Goal: Check status: Check status

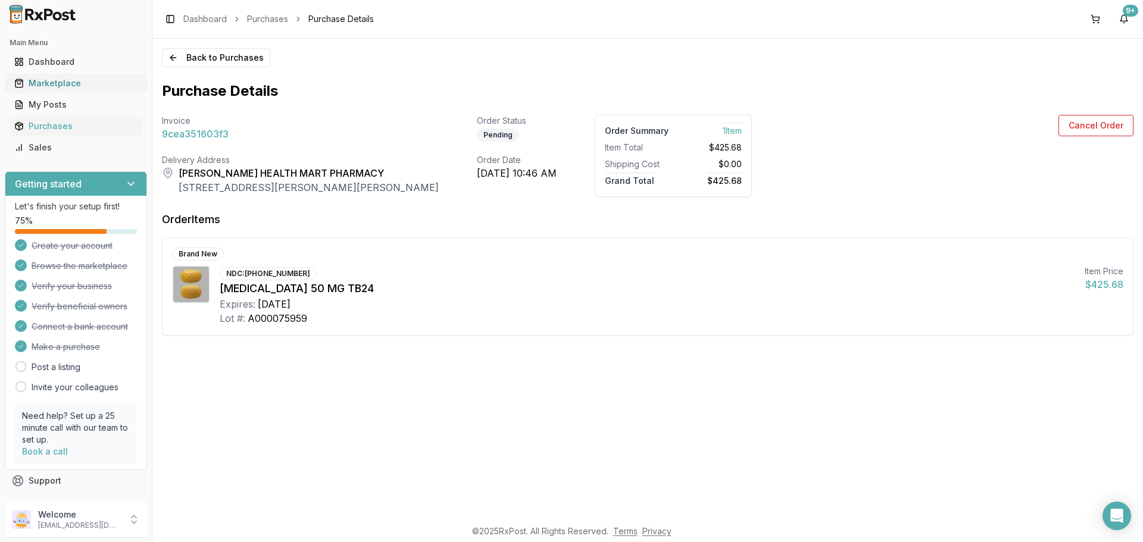
click at [57, 87] on div "Marketplace" at bounding box center [75, 83] width 123 height 12
click at [66, 83] on div "Marketplace" at bounding box center [75, 83] width 123 height 12
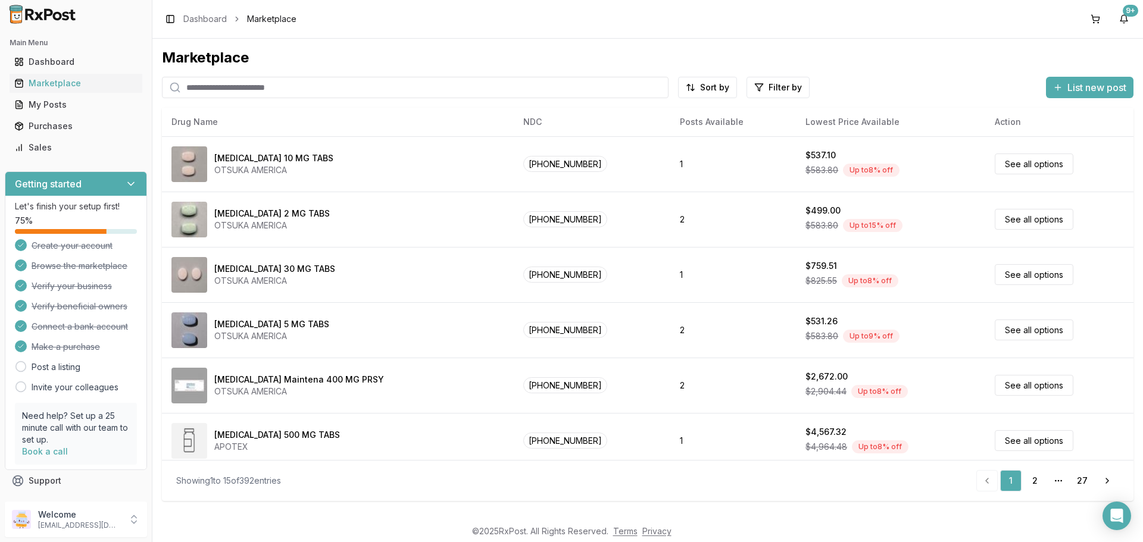
click at [219, 85] on input "search" at bounding box center [415, 87] width 507 height 21
type input "*******"
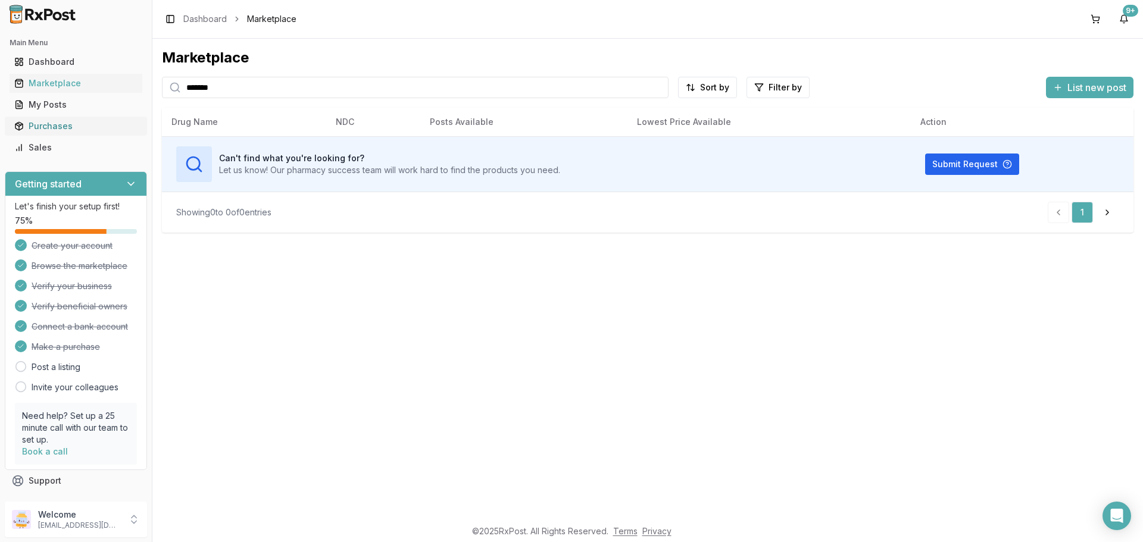
click at [71, 125] on div "Purchases" at bounding box center [75, 126] width 123 height 12
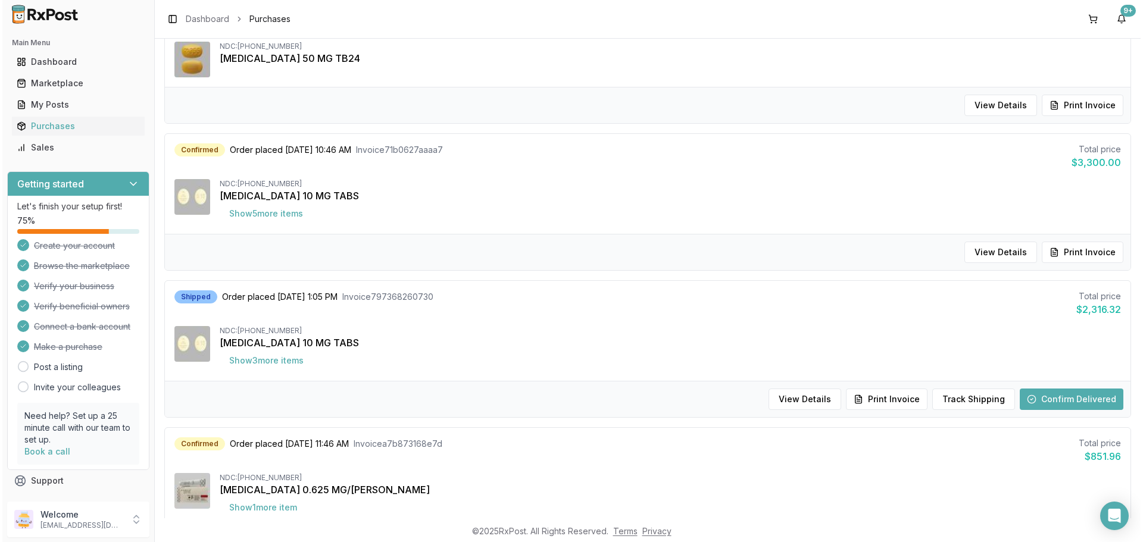
scroll to position [481, 0]
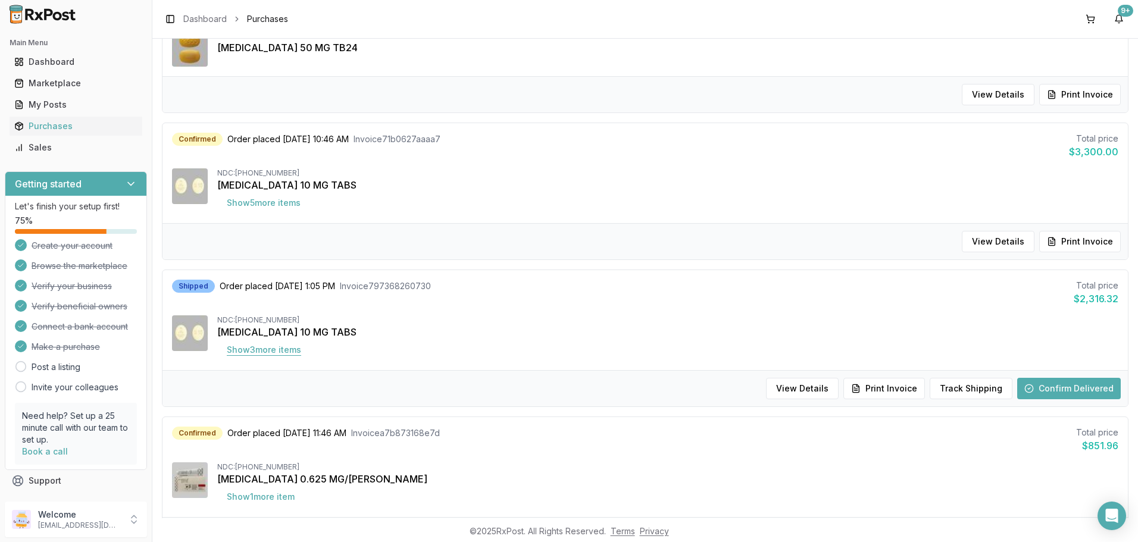
click at [272, 348] on button "Show 3 more item s" at bounding box center [263, 349] width 93 height 21
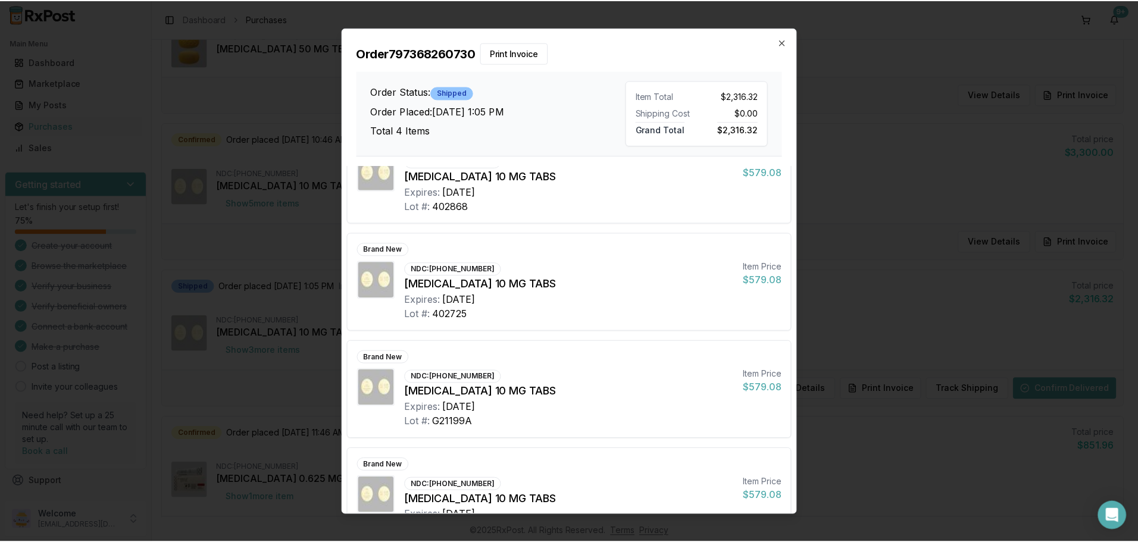
scroll to position [82, 0]
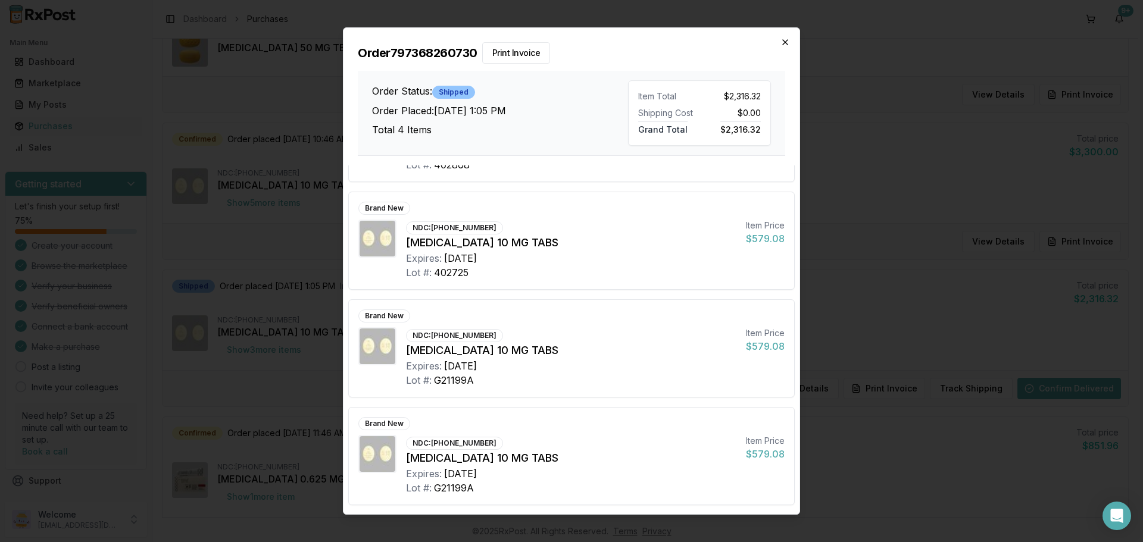
click at [784, 37] on div "Order 797368260730 Print Invoice Order Status: Shipped Order Placed: [DATE] 1:0…" at bounding box center [571, 271] width 457 height 488
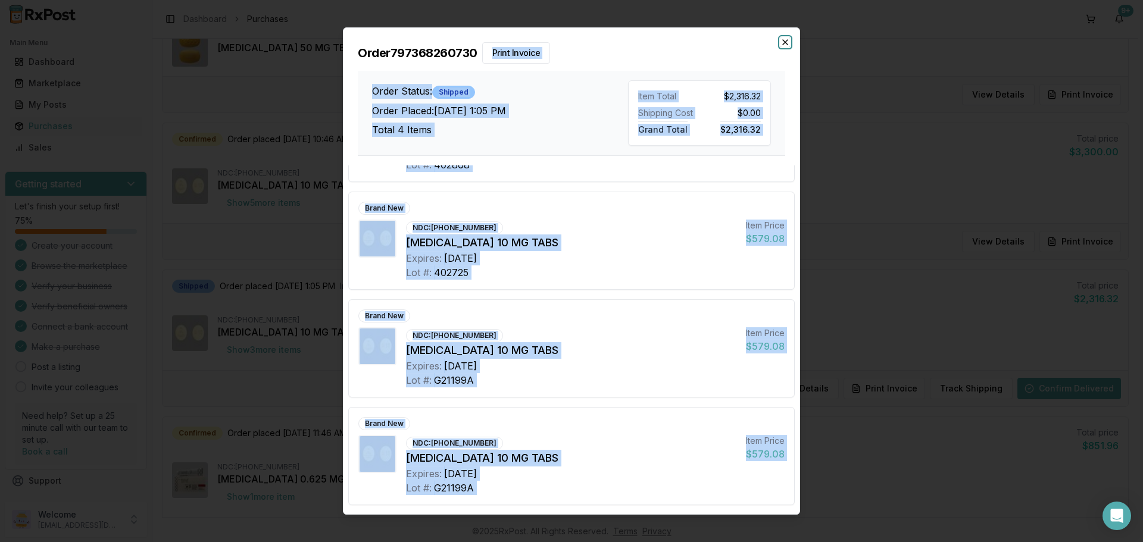
click at [782, 43] on icon "button" at bounding box center [786, 43] width 10 height 10
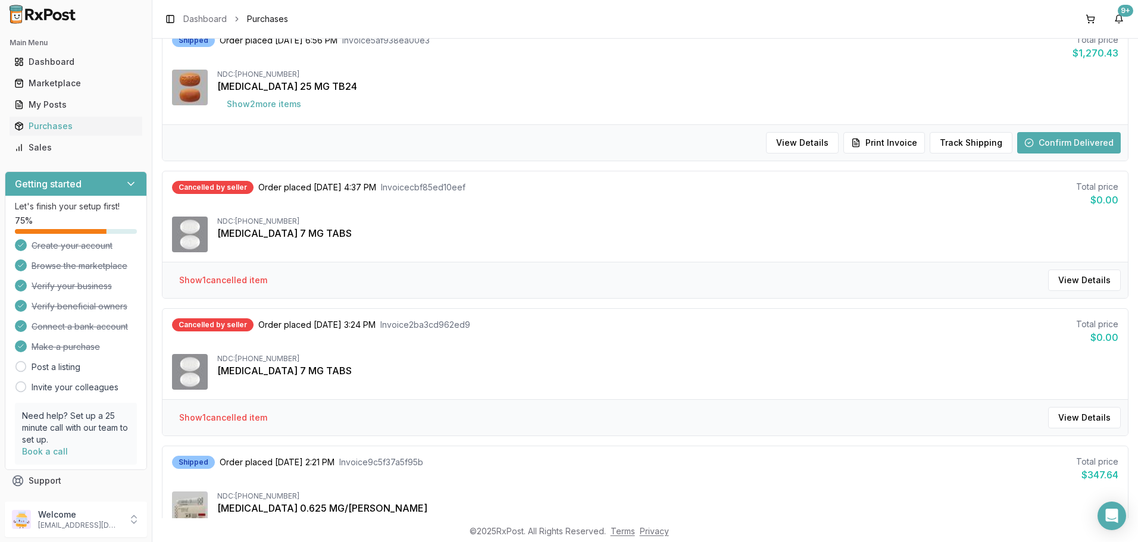
scroll to position [1136, 0]
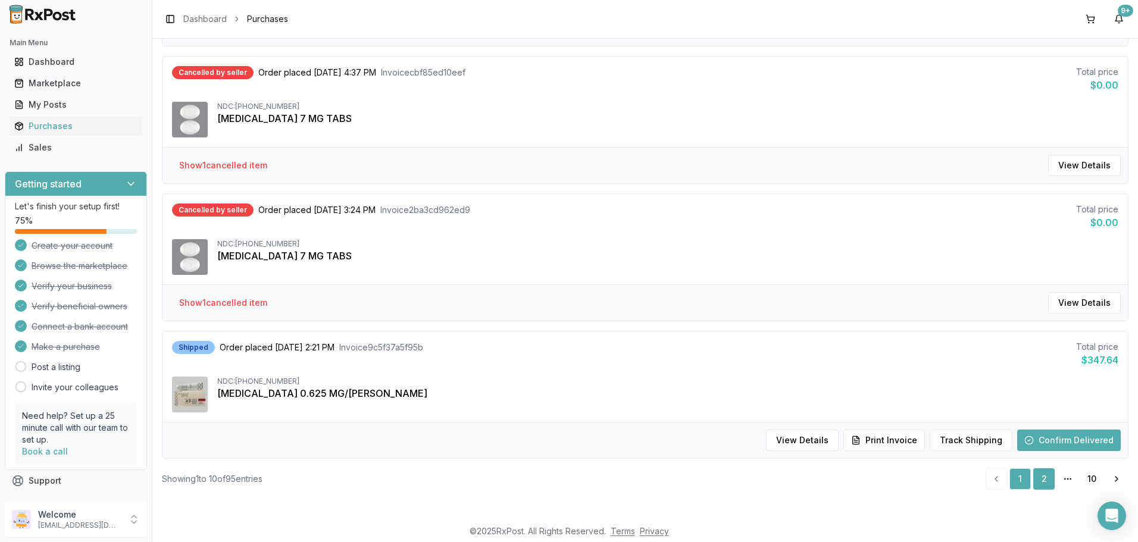
click at [1037, 486] on link "2" at bounding box center [1044, 479] width 21 height 21
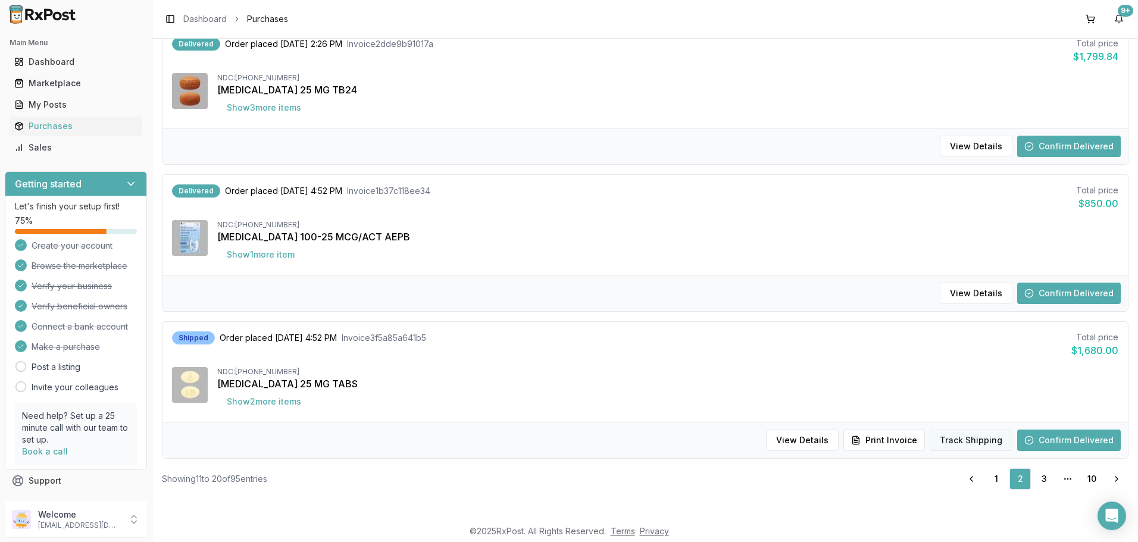
click at [985, 442] on button "Track Shipping" at bounding box center [971, 440] width 83 height 21
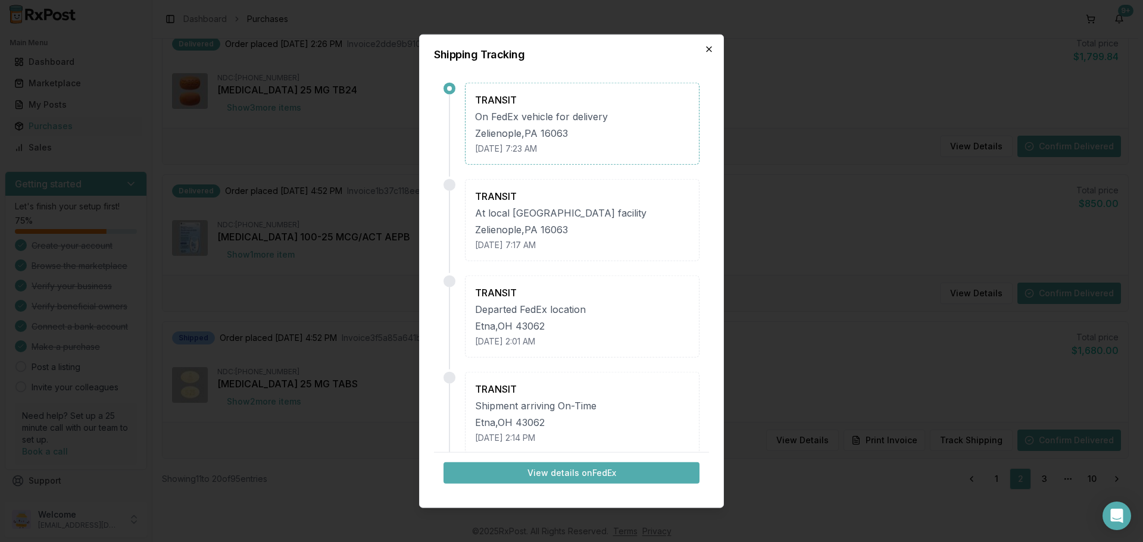
click at [708, 49] on icon "button" at bounding box center [709, 49] width 10 height 10
